Goal: Information Seeking & Learning: Find specific fact

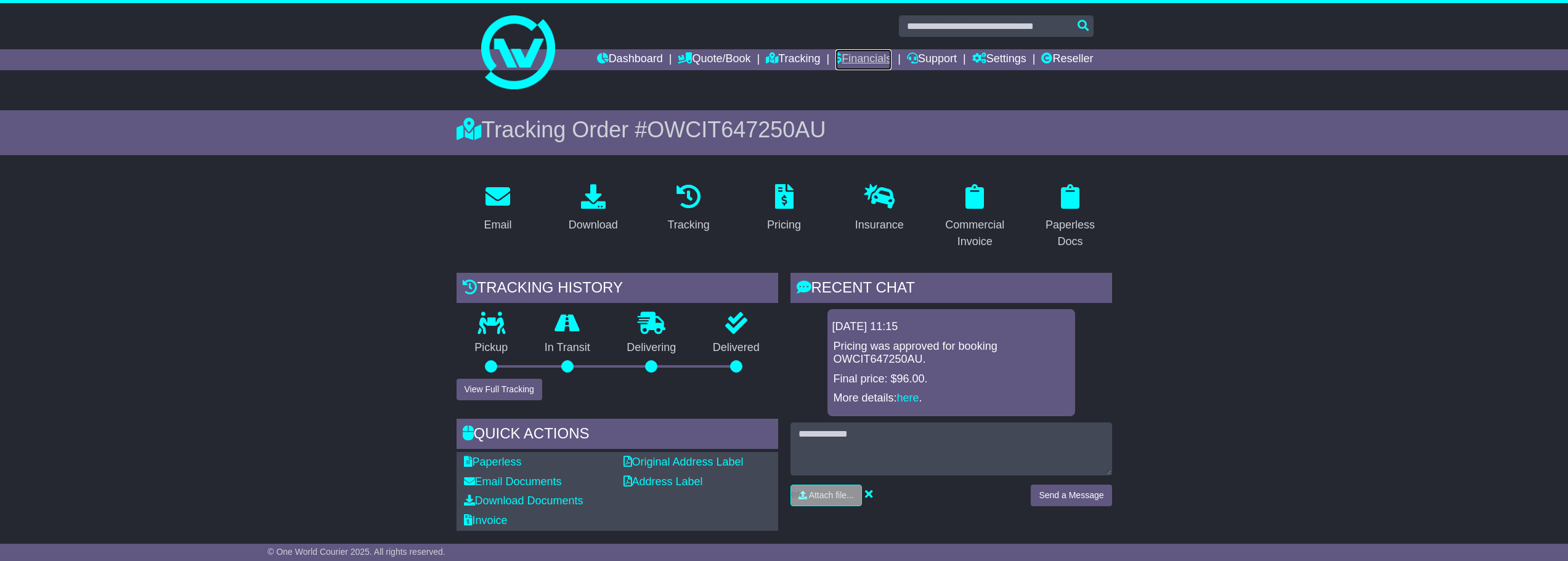
click at [847, 55] on link "Financials" at bounding box center [864, 59] width 56 height 21
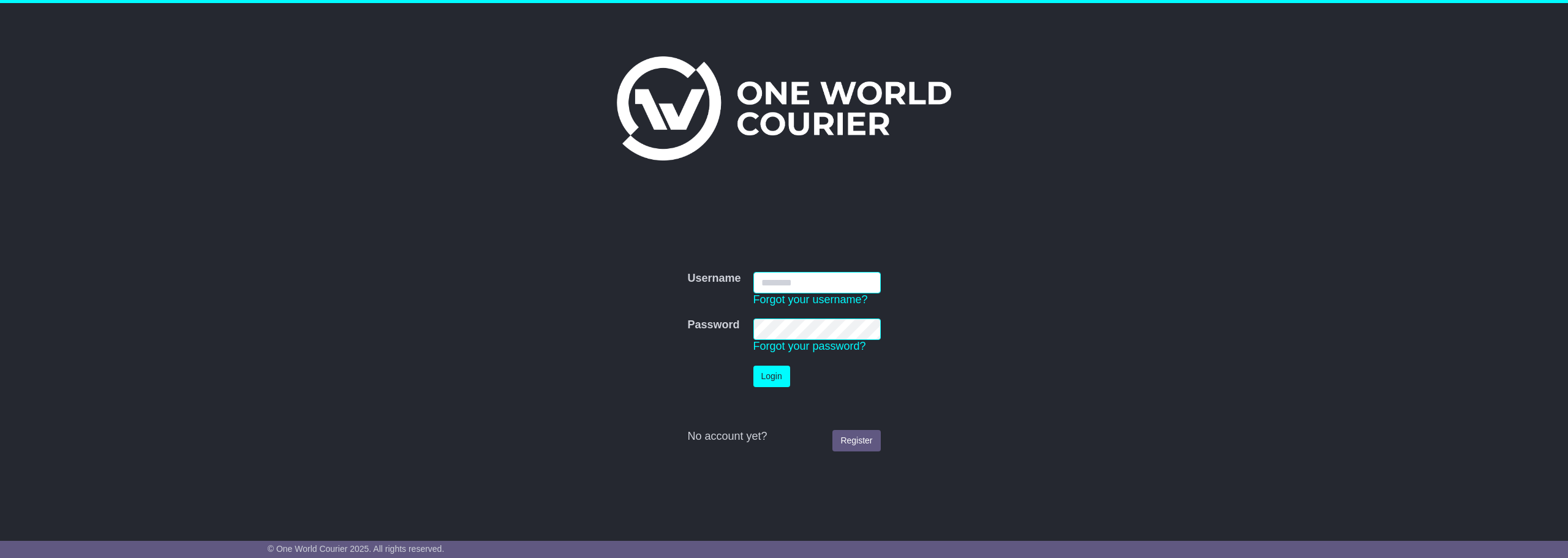
type input "**********"
click at [769, 376] on button "Login" at bounding box center [771, 376] width 37 height 21
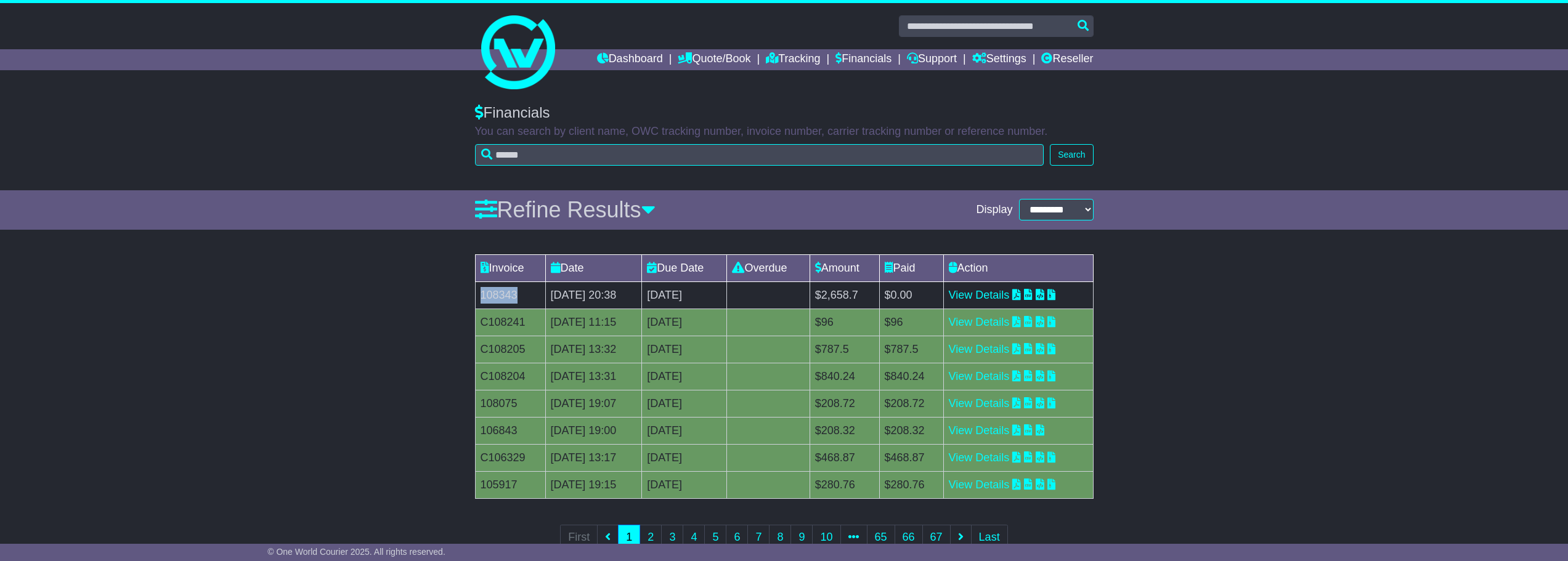
drag, startPoint x: 520, startPoint y: 298, endPoint x: 479, endPoint y: 300, distance: 41.0
click at [479, 300] on td "108343" at bounding box center [510, 295] width 71 height 27
copy td "108343"
drag, startPoint x: 900, startPoint y: 294, endPoint x: 868, endPoint y: 294, distance: 32.0
click at [864, 295] on td "$2,658.7" at bounding box center [844, 295] width 70 height 27
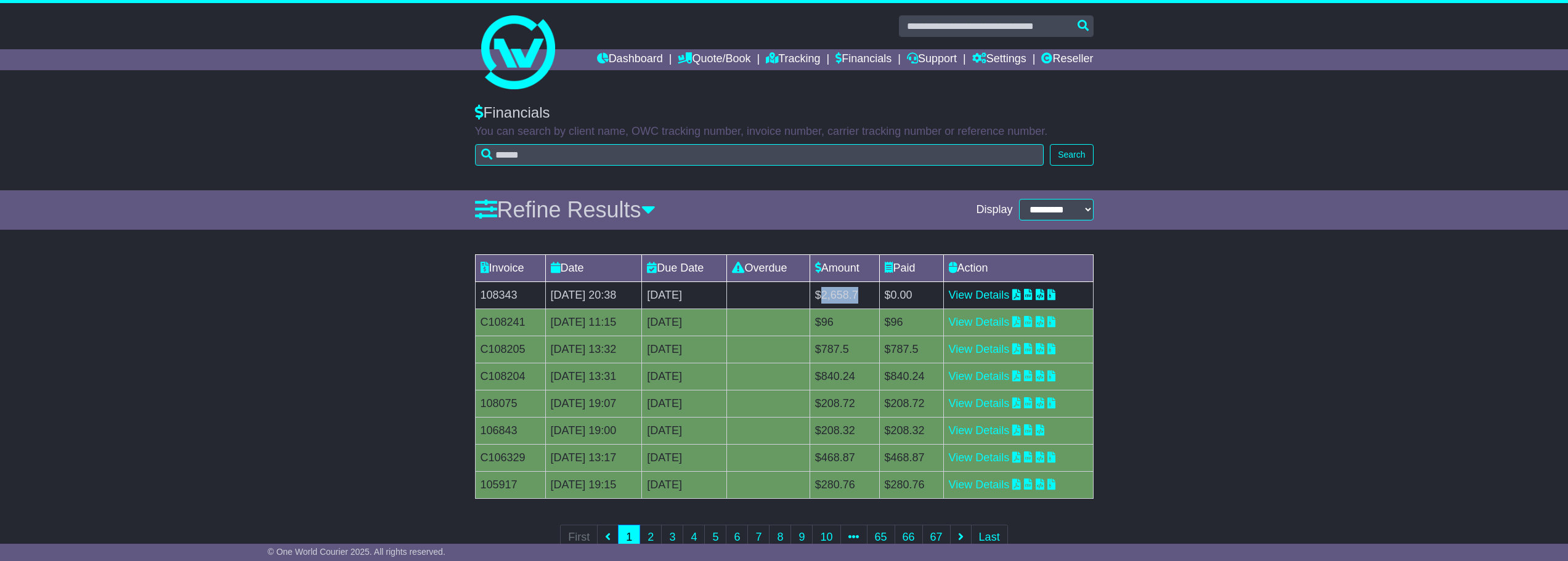
copy td "2,658.7"
